Goal: Find specific page/section: Find specific page/section

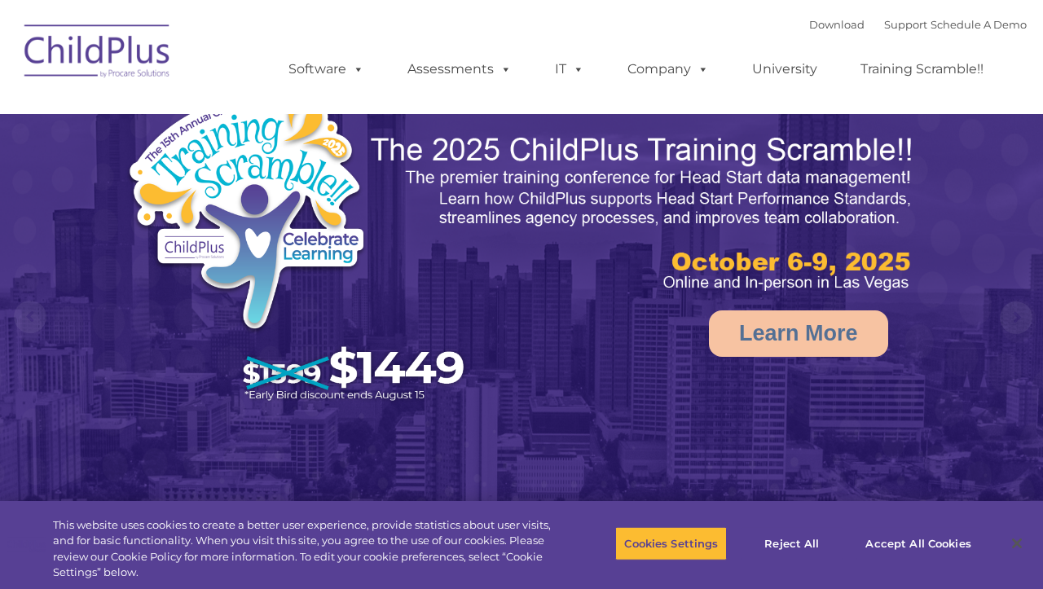
select select "MEDIUM"
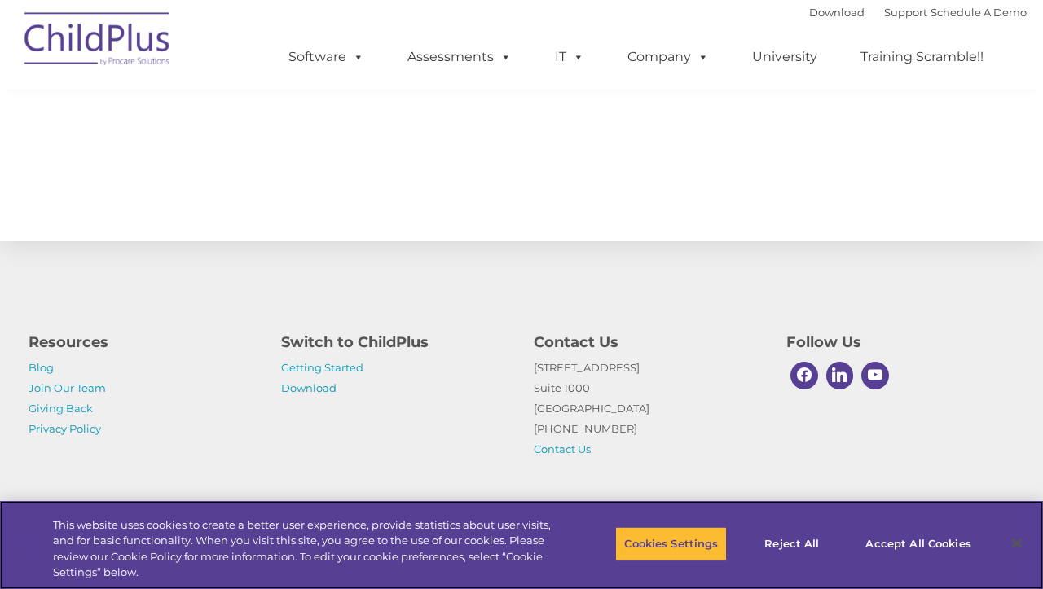
scroll to position [1849, 0]
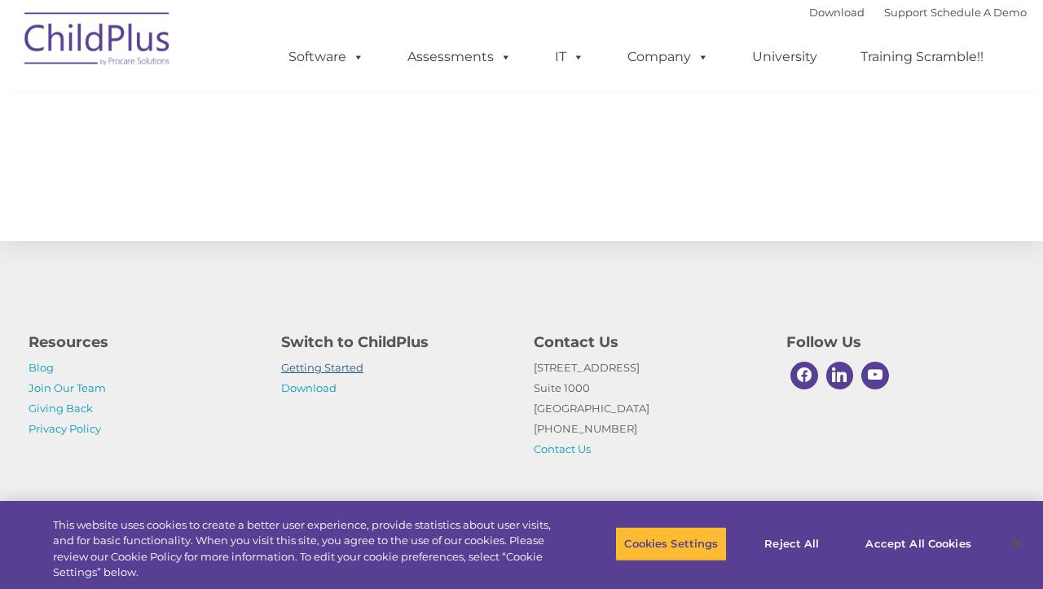
click at [335, 365] on link "Getting Started" at bounding box center [322, 367] width 82 height 13
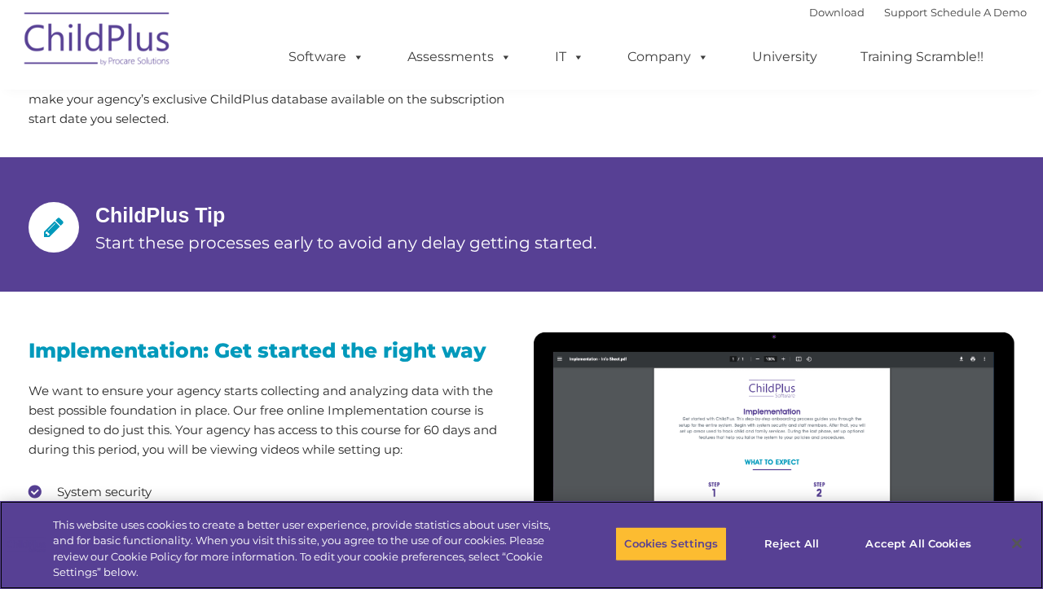
scroll to position [1491, 0]
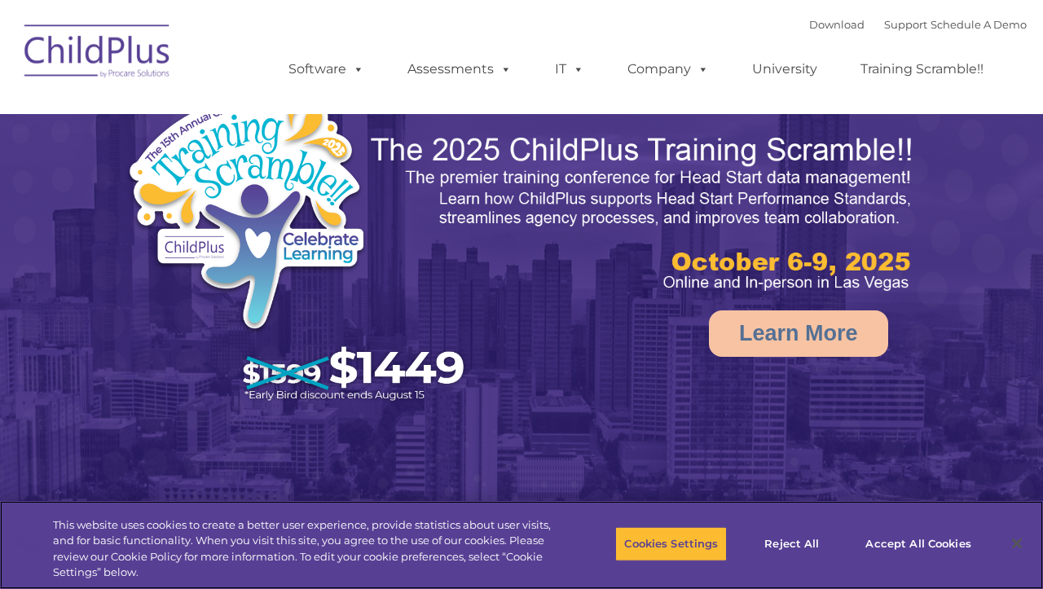
select select "MEDIUM"
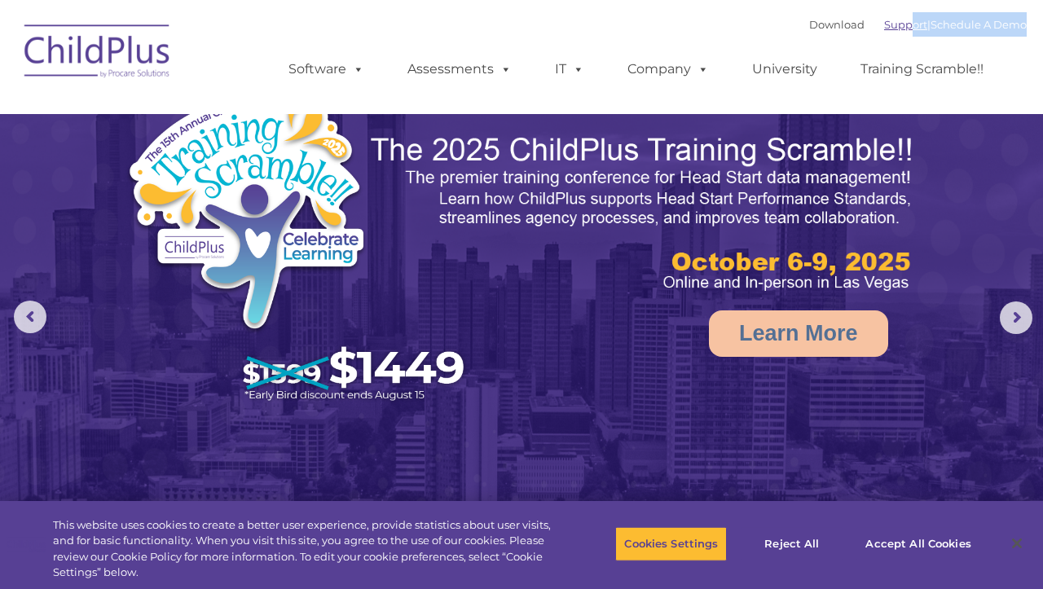
drag, startPoint x: 867, startPoint y: 35, endPoint x: 889, endPoint y: 28, distance: 23.2
click at [889, 28] on div "Download Support | Schedule A Demo " at bounding box center [917, 24] width 217 height 24
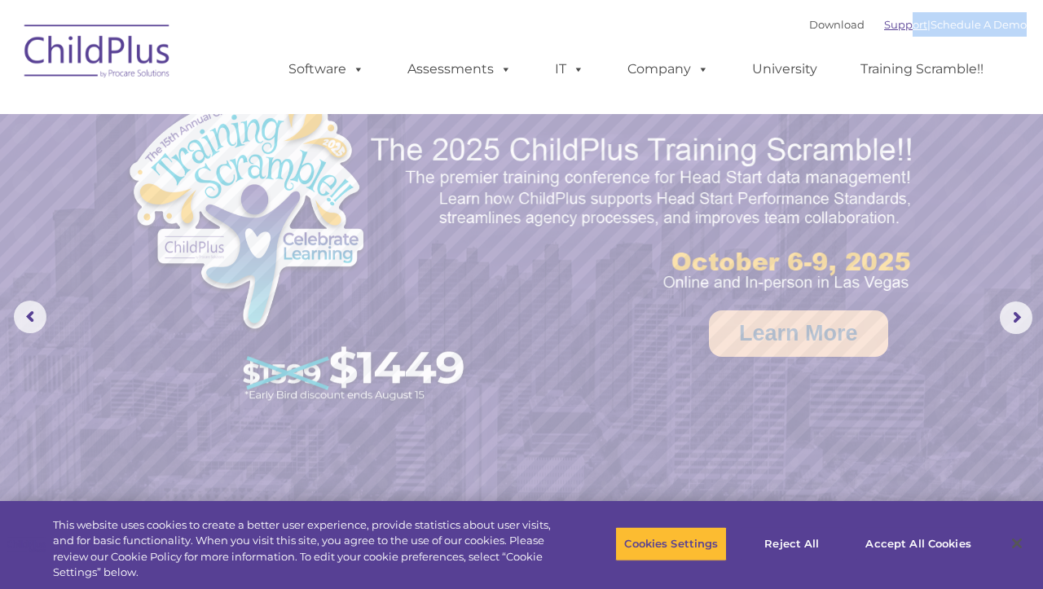
click at [889, 28] on link "Support" at bounding box center [905, 24] width 43 height 13
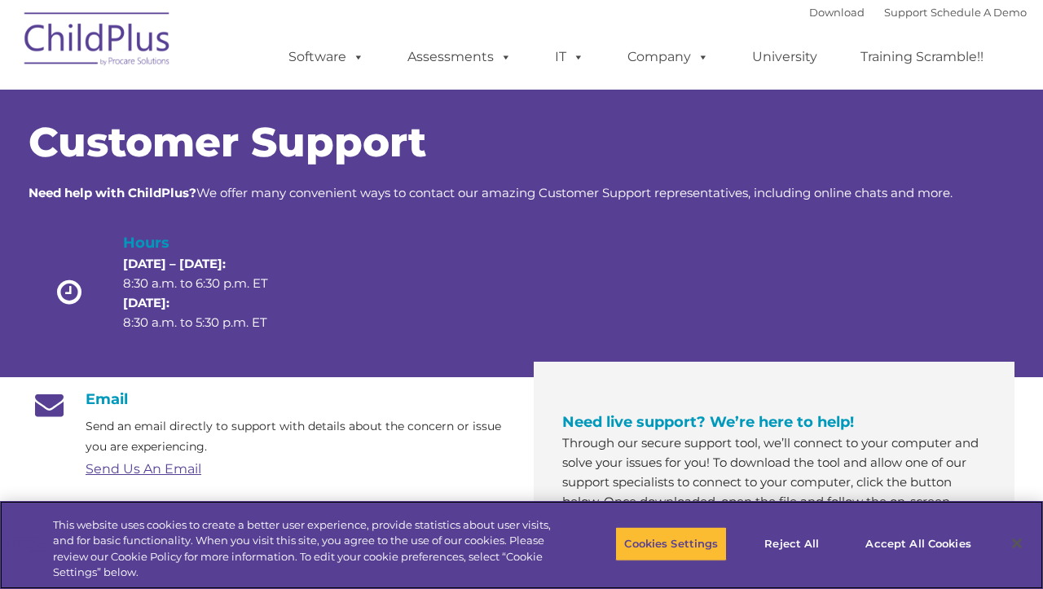
scroll to position [158, 0]
